Goal: Task Accomplishment & Management: Manage account settings

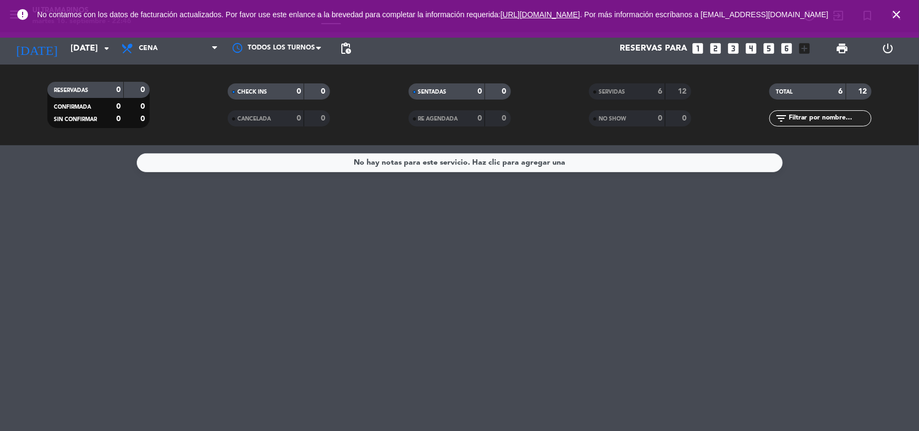
click at [0, 220] on div "No hay notas para este servicio. Haz clic para agregar una" at bounding box center [459, 288] width 919 height 286
click at [79, 46] on input "[DATE]" at bounding box center [122, 48] width 114 height 21
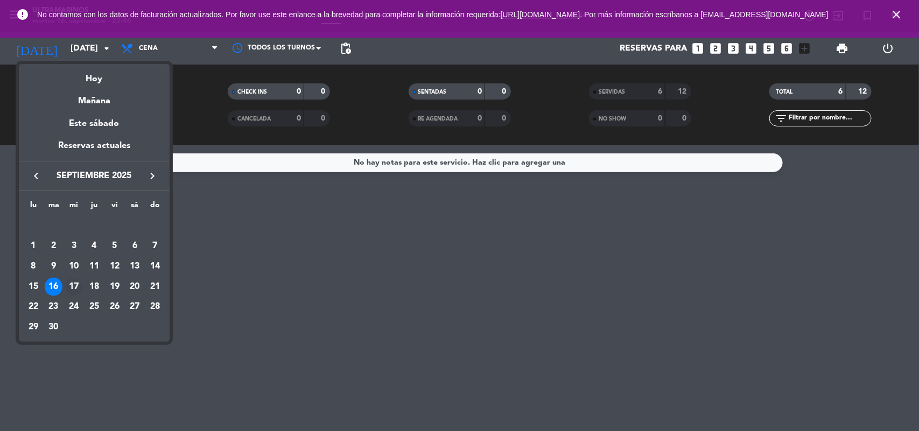
click at [70, 283] on div "17" at bounding box center [74, 287] width 18 height 18
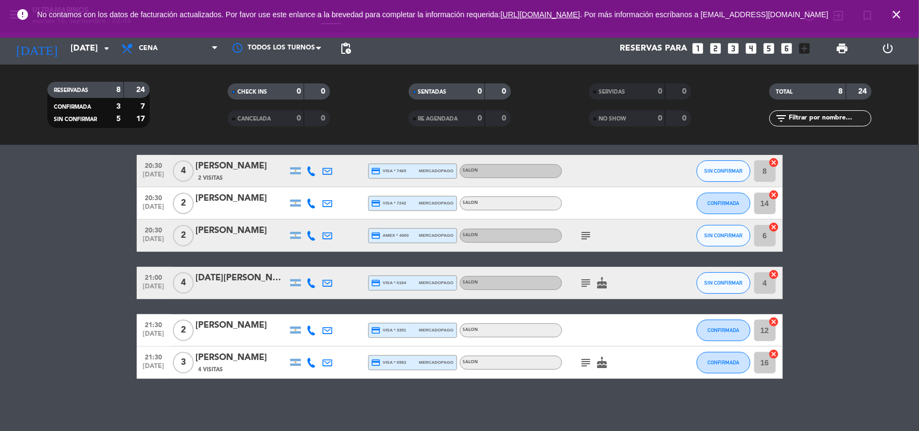
scroll to position [121, 0]
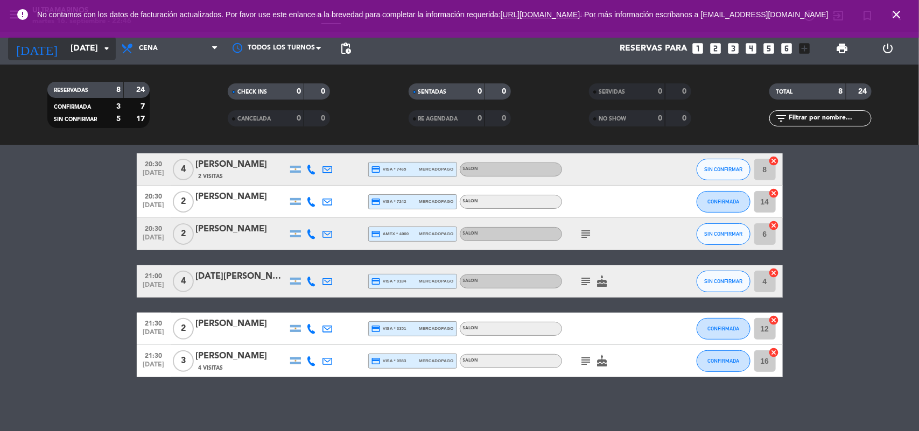
click at [82, 47] on input "[DATE]" at bounding box center [122, 48] width 114 height 21
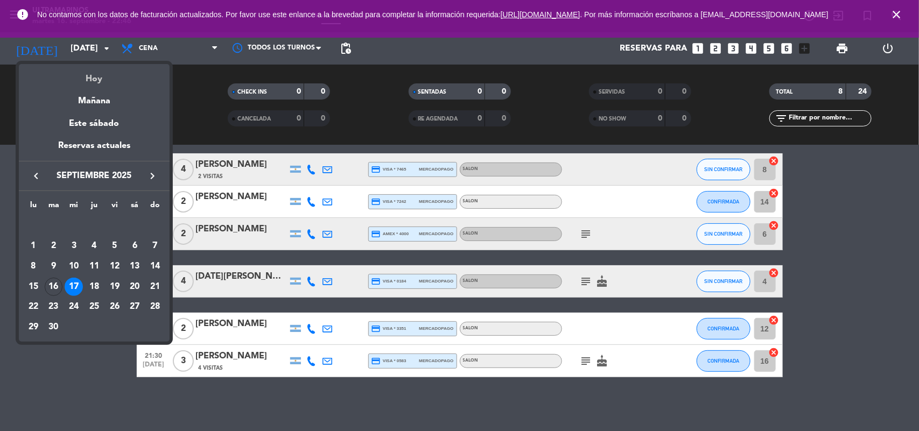
click at [94, 71] on div "Hoy" at bounding box center [94, 75] width 151 height 22
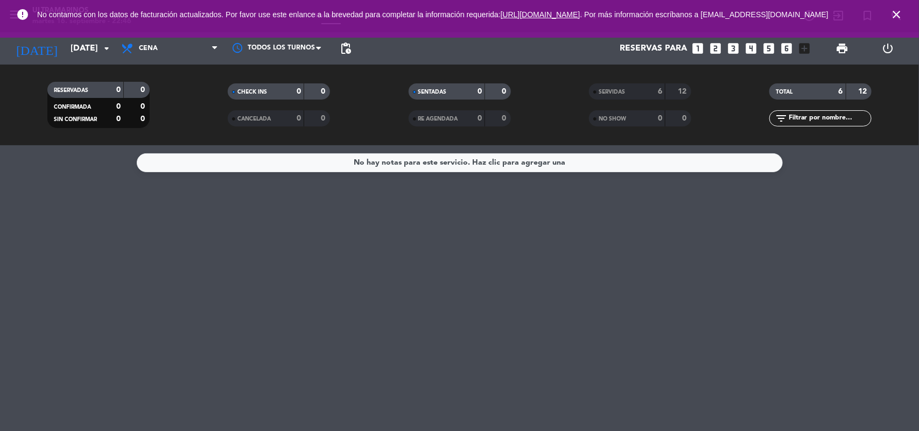
scroll to position [0, 0]
click at [92, 45] on input "[DATE]" at bounding box center [122, 48] width 114 height 21
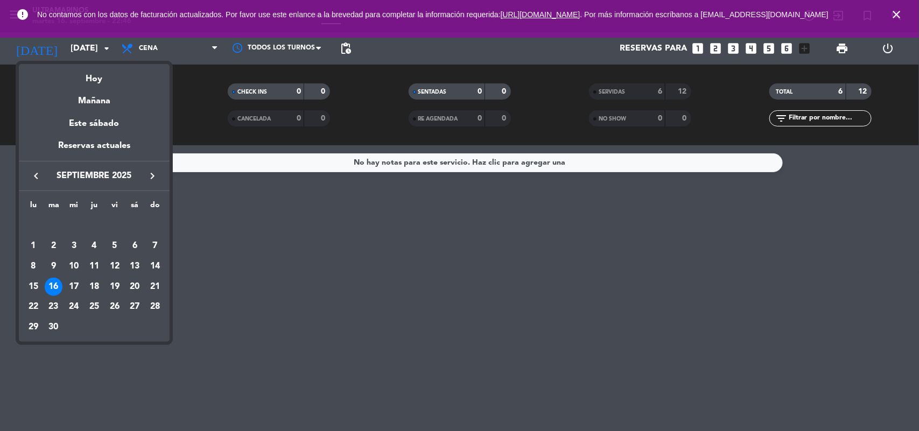
click at [73, 286] on div "17" at bounding box center [74, 287] width 18 height 18
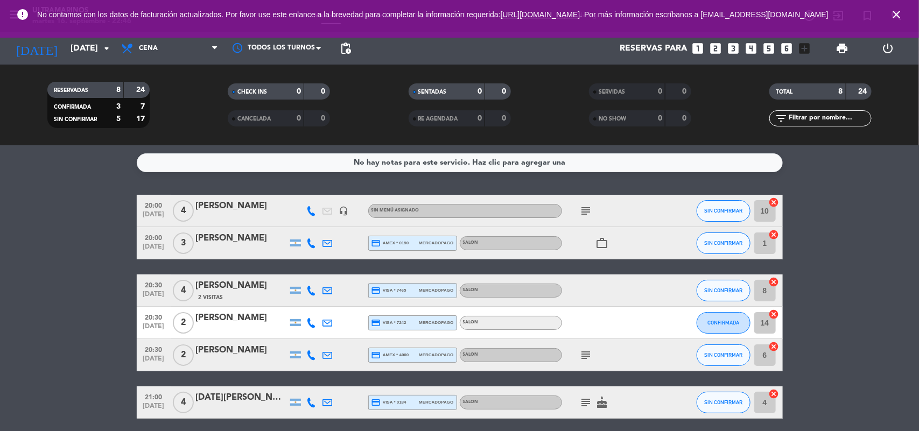
click at [891, 17] on icon "close" at bounding box center [896, 14] width 13 height 13
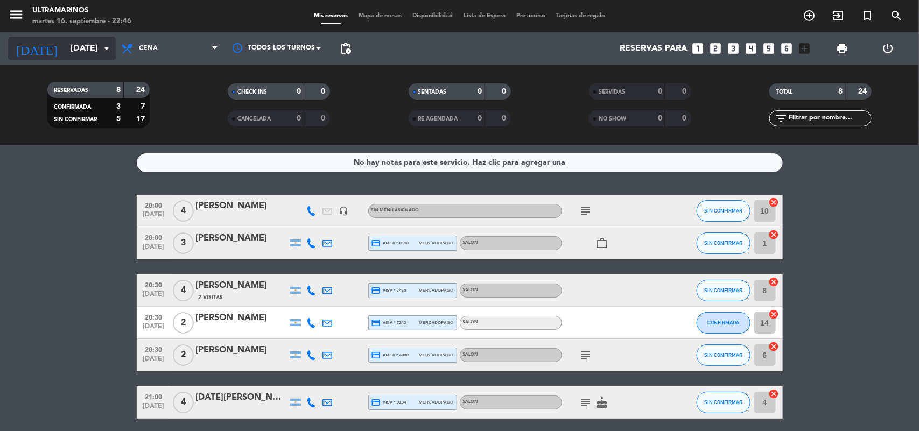
click at [65, 41] on input "[DATE]" at bounding box center [122, 48] width 114 height 21
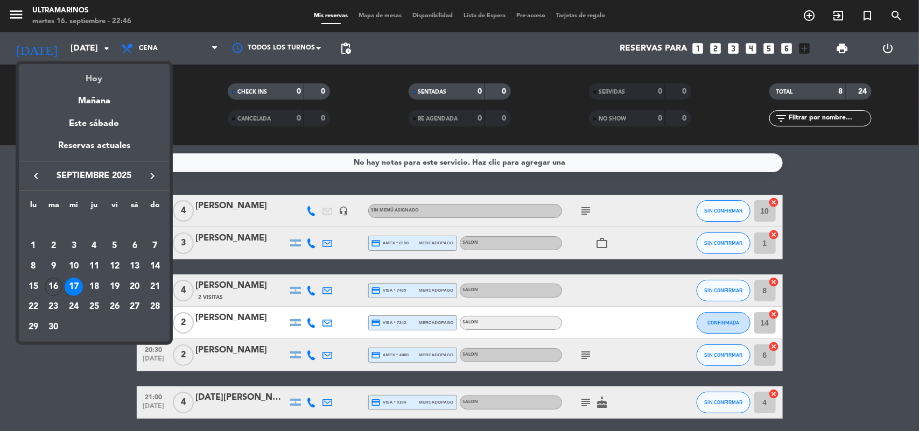
click at [80, 69] on div "Hoy" at bounding box center [94, 75] width 151 height 22
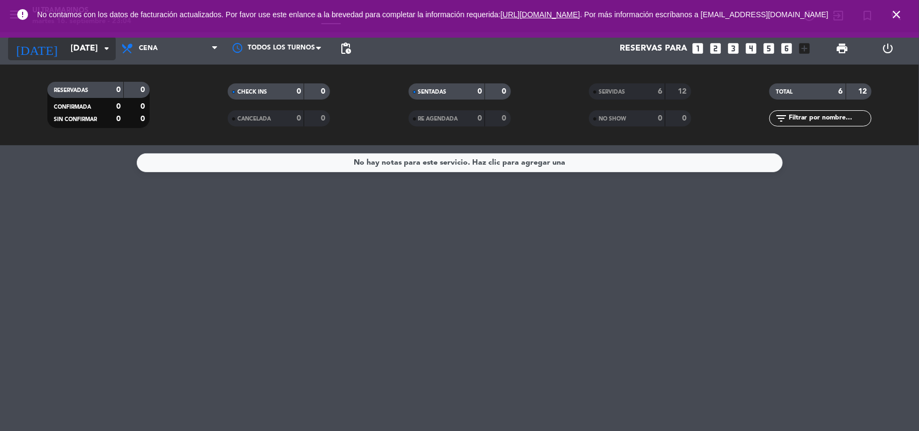
click at [86, 52] on input "[DATE]" at bounding box center [122, 48] width 114 height 21
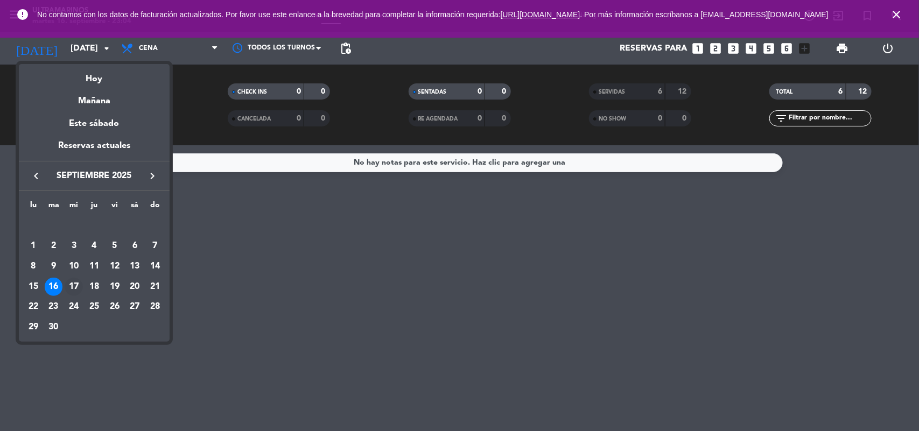
click at [75, 287] on div "17" at bounding box center [74, 287] width 18 height 18
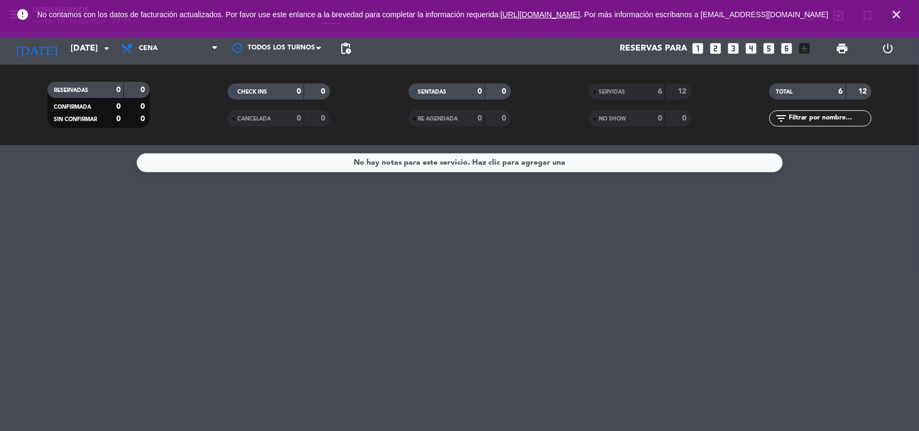
type input "[DATE]"
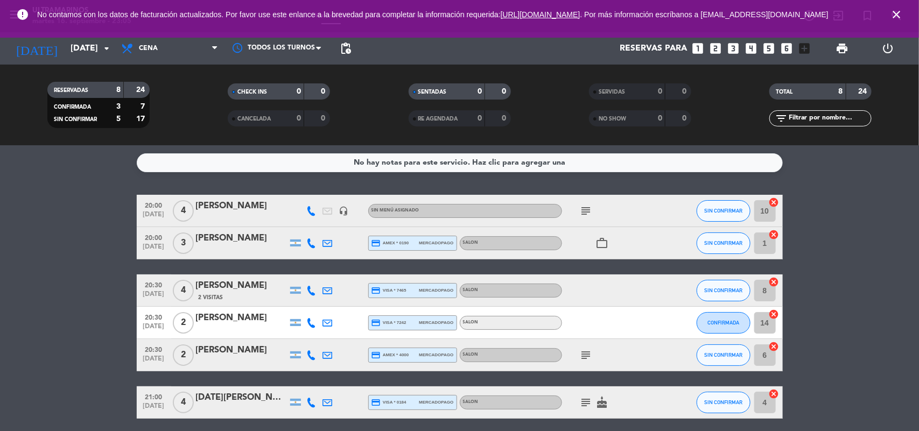
click at [866, 284] on bookings-row "20:00 [DATE] 4 [PERSON_NAME] headset_mic Sin menú asignado subject SIN CONFIRMA…" at bounding box center [459, 347] width 919 height 304
click at [583, 206] on icon "subject" at bounding box center [586, 211] width 13 height 13
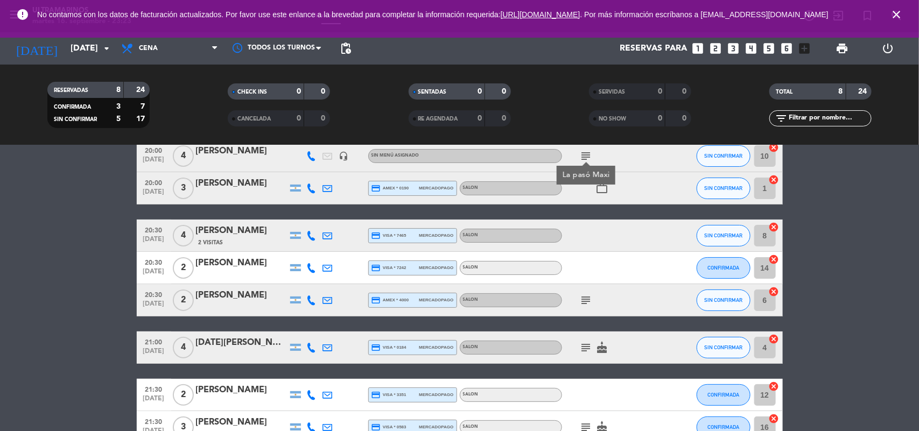
scroll to position [67, 0]
